Goal: Information Seeking & Learning: Learn about a topic

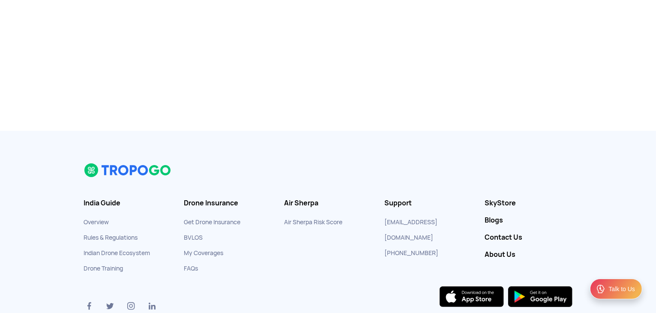
scroll to position [199, 0]
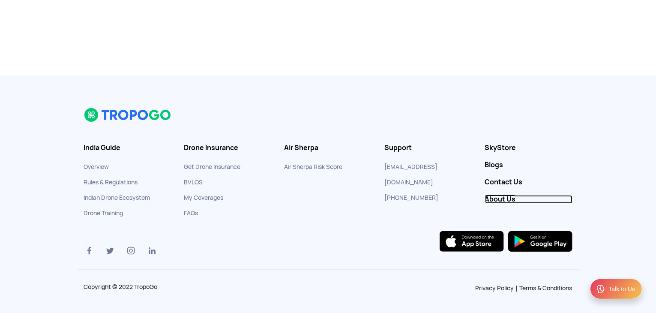
click at [501, 198] on link "About Us" at bounding box center [528, 199] width 87 height 9
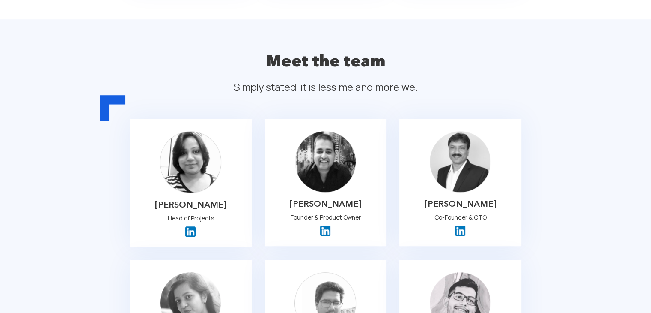
scroll to position [661, 0]
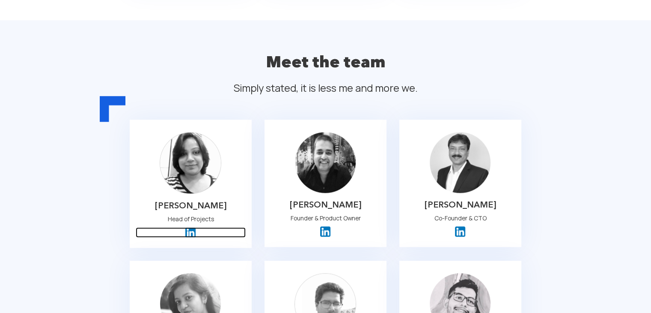
click at [191, 227] on img at bounding box center [190, 232] width 10 height 10
